Goal: Book appointment/travel/reservation

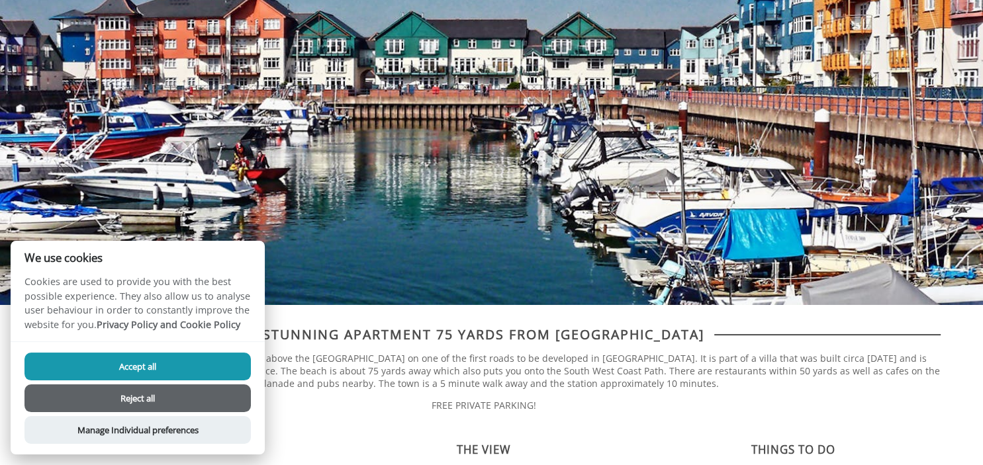
scroll to position [279, 0]
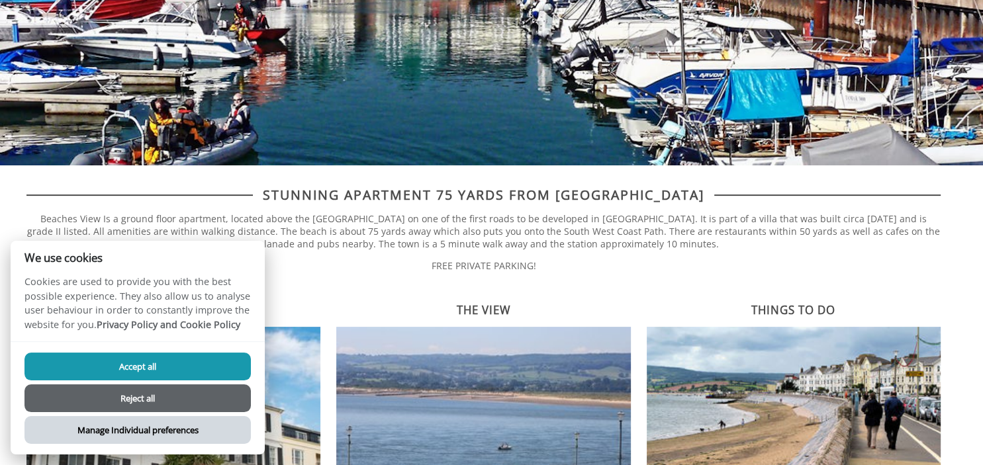
click at [147, 430] on button "Manage Individual preferences" at bounding box center [137, 430] width 226 height 28
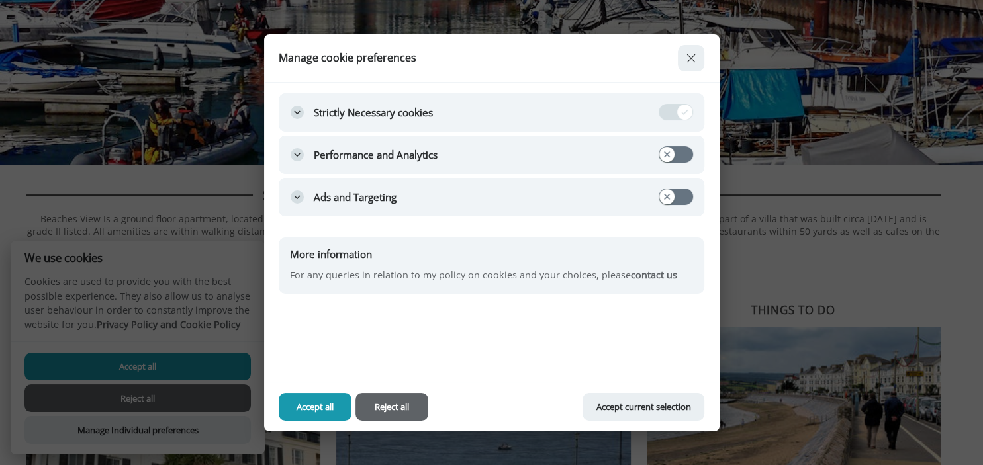
scroll to position [419, 0]
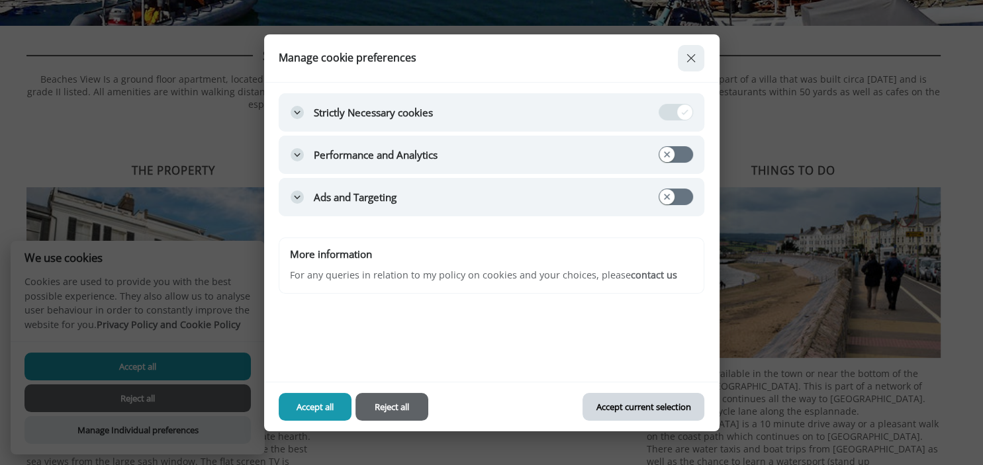
click at [677, 405] on button "Accept current selection" at bounding box center [644, 407] width 122 height 28
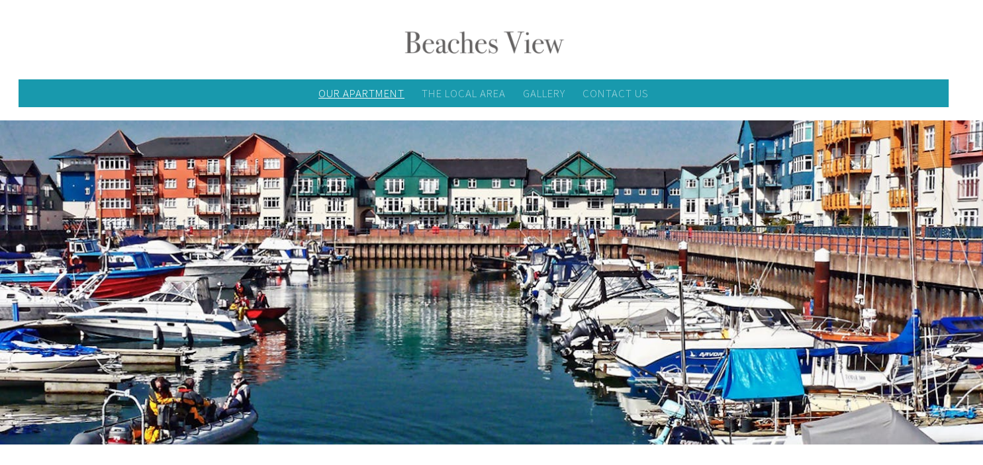
click at [354, 95] on link "Our Apartment" at bounding box center [361, 93] width 86 height 15
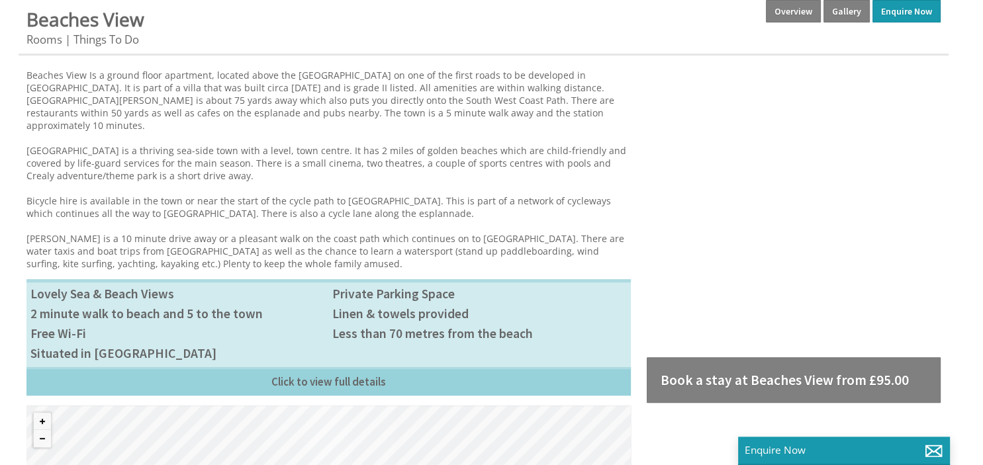
scroll to position [419, 0]
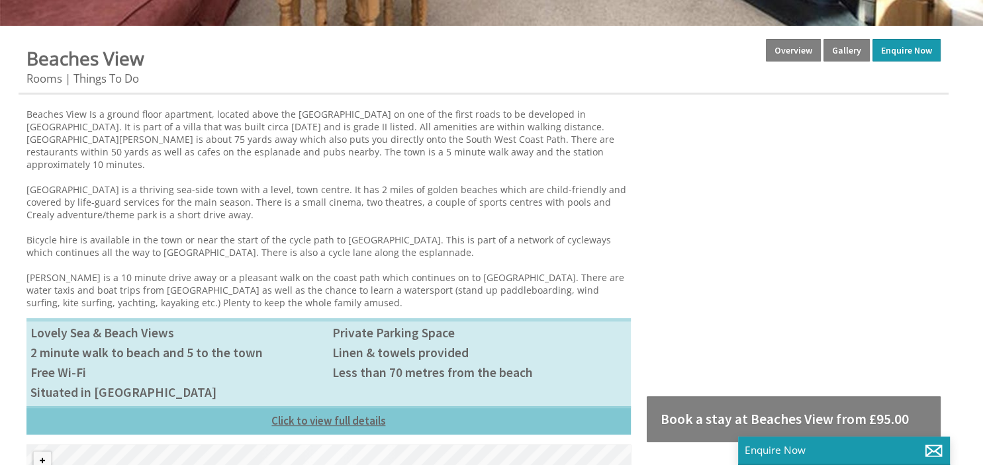
click at [338, 411] on link "Click to view full details" at bounding box center [328, 421] width 605 height 28
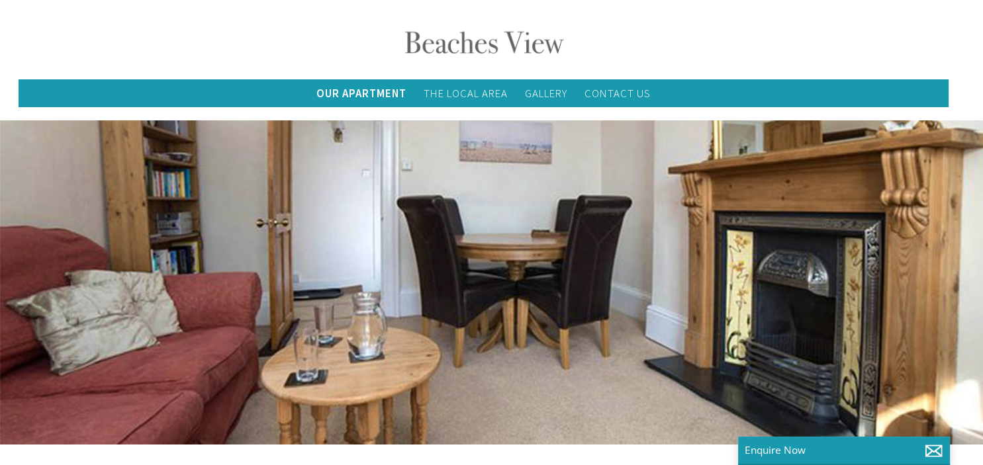
scroll to position [279, 0]
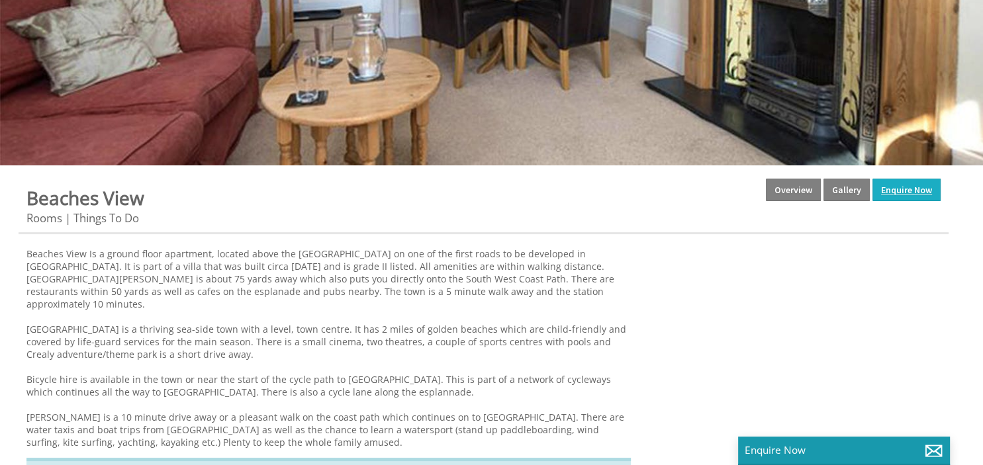
click at [907, 185] on link "Enquire Now" at bounding box center [907, 190] width 68 height 23
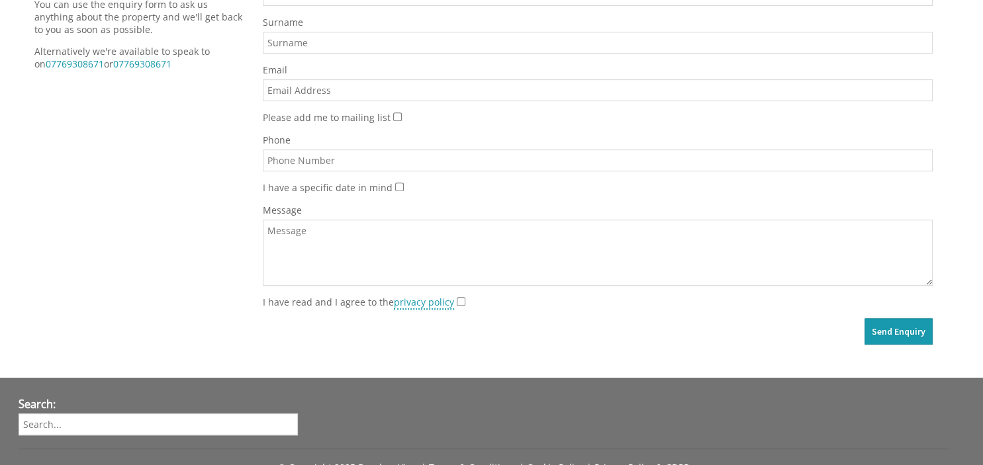
scroll to position [665, 0]
